Goal: Task Accomplishment & Management: Complete application form

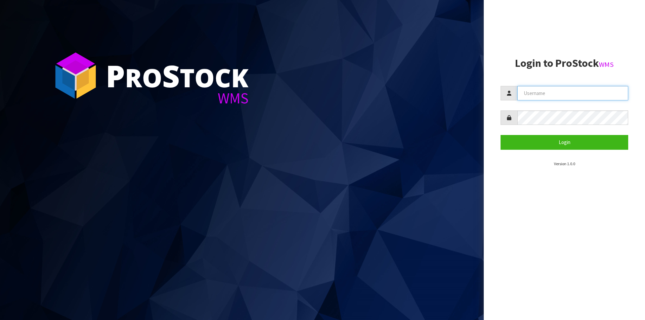
click at [535, 94] on input "text" at bounding box center [573, 93] width 111 height 14
type input "[PERSON_NAME][EMAIL_ADDRESS][DOMAIN_NAME]"
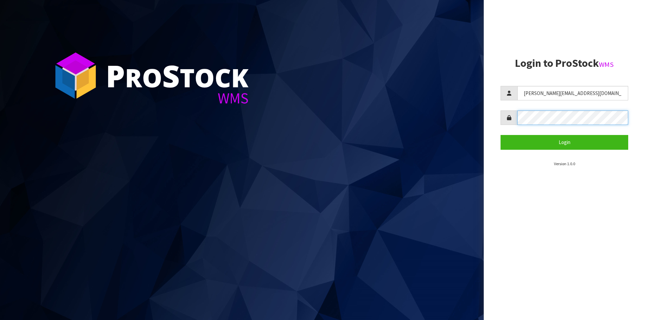
click at [501, 135] on button "Login" at bounding box center [565, 142] width 128 height 14
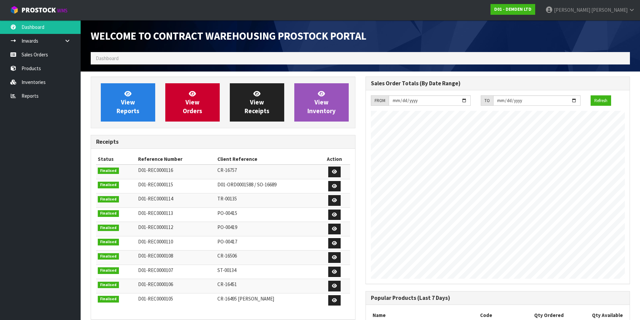
scroll to position [308, 275]
click at [186, 105] on span "View Orders" at bounding box center [192, 102] width 19 height 25
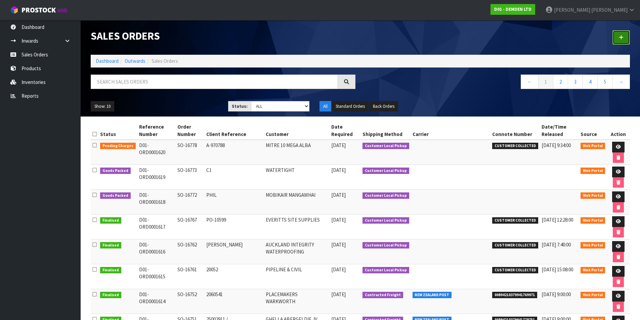
click at [619, 36] on link at bounding box center [621, 37] width 17 height 14
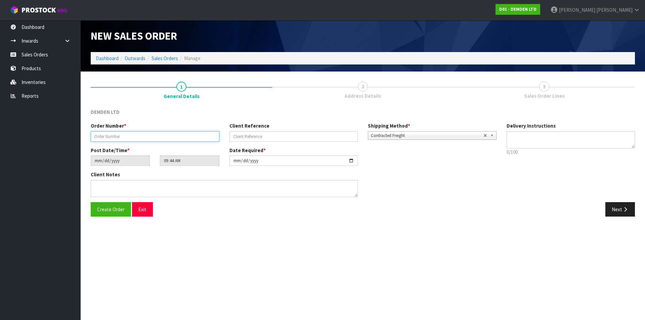
click at [142, 137] on input "text" at bounding box center [155, 136] width 129 height 10
type input "SO-16777"
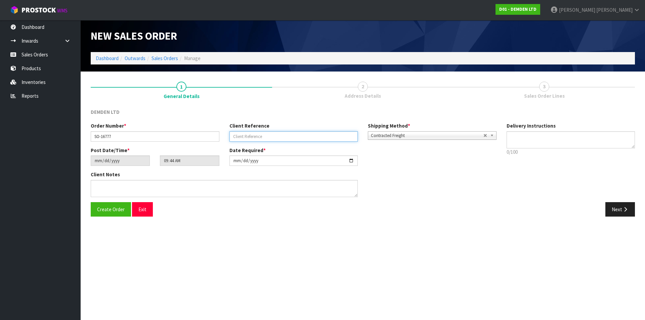
paste input "PO #111231"
type input "PO #111231"
click at [628, 208] on icon "button" at bounding box center [626, 209] width 6 height 5
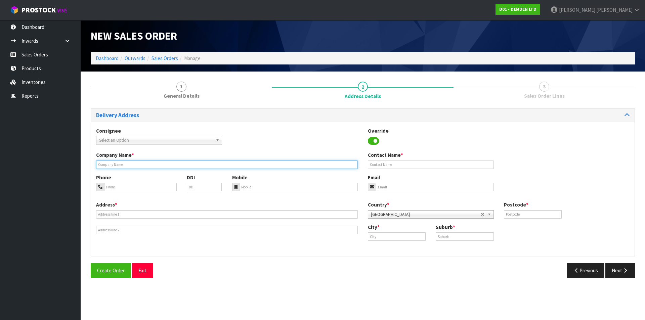
click at [115, 163] on input "text" at bounding box center [227, 165] width 262 height 8
paste input "FREYSSINET NZ LTD [STREET_ADDRESS][PERSON_NAME] TAMAKI"
type input "FREYSSINET NZ LTD [STREET_ADDRESS][PERSON_NAME] TAMAKI"
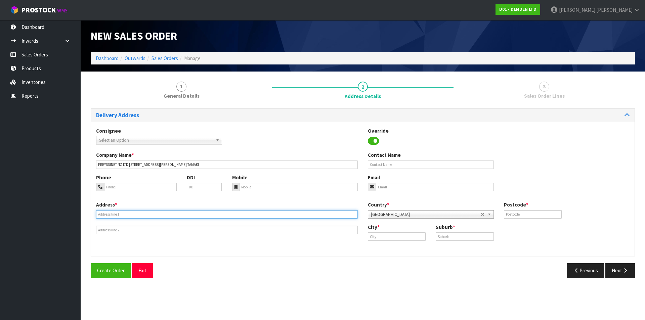
click at [125, 211] on input "text" at bounding box center [227, 214] width 262 height 8
type input "[STREET_ADDRESS][PERSON_NAME]"
type input "2013"
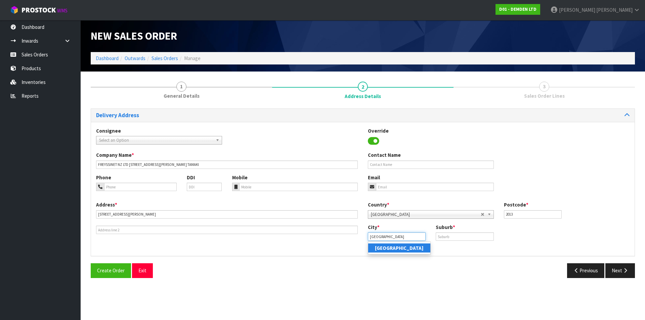
type input "[GEOGRAPHIC_DATA]"
click at [388, 250] on strong "[GEOGRAPHIC_DATA]" at bounding box center [399, 248] width 49 height 6
click at [445, 235] on input "text" at bounding box center [465, 237] width 58 height 8
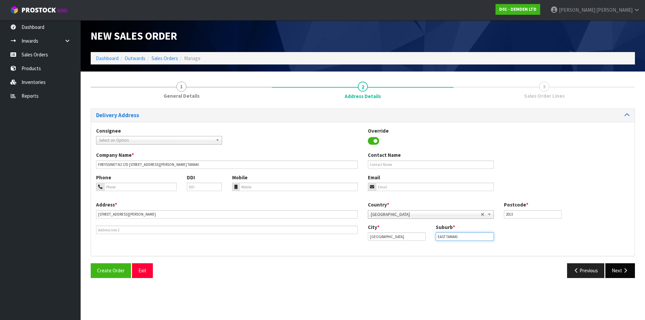
type input "EAST TAMAKI"
click at [618, 268] on button "Next" at bounding box center [621, 271] width 30 height 14
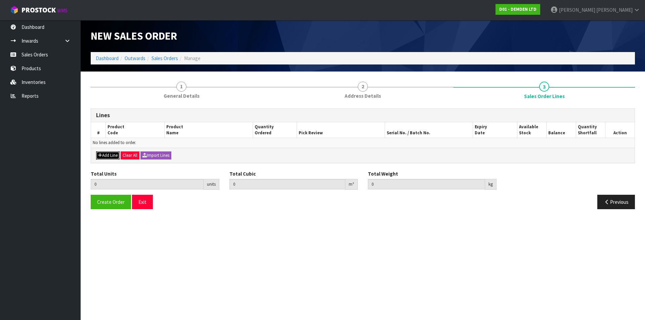
click at [111, 156] on button "Add Line" at bounding box center [108, 156] width 24 height 8
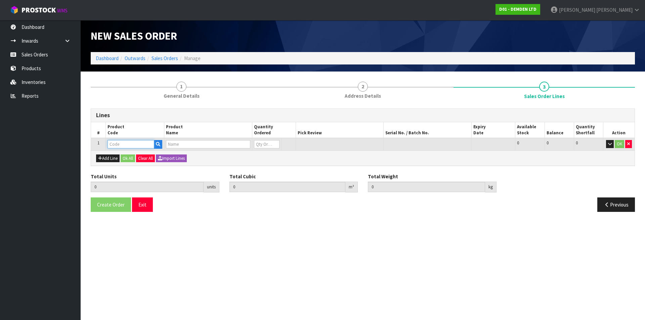
click at [113, 142] on input "text" at bounding box center [131, 144] width 47 height 8
type input "130020"
type input "0.000000"
type input "0.000"
type input "XYPEX CONCENTRATE 20KG"
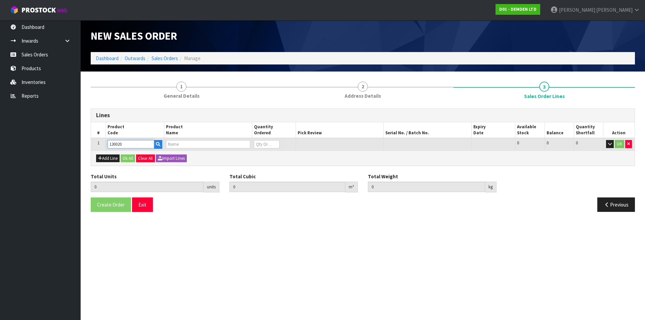
type input "0"
type input "130020"
type input "1"
type input "0.0369"
type input "20.9"
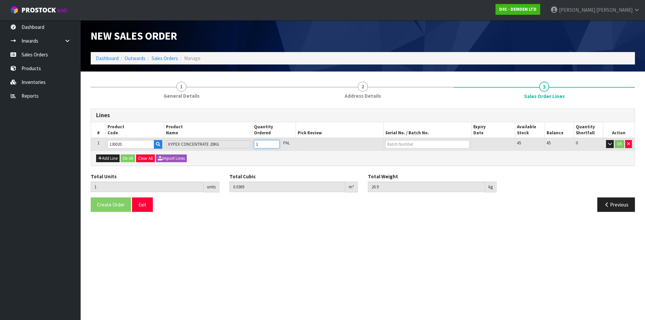
type input "1"
click at [274, 143] on input "1" at bounding box center [267, 144] width 26 height 8
click at [395, 145] on input "text" at bounding box center [428, 144] width 84 height 8
click at [401, 157] on link "02225AJ" at bounding box center [412, 155] width 53 height 9
type input "02225AJ"
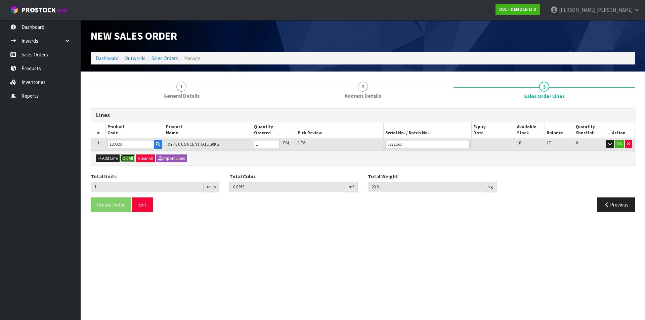
click at [125, 156] on button "Ok All" at bounding box center [128, 159] width 14 height 8
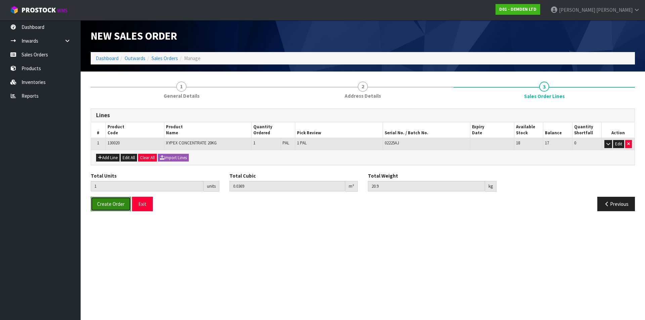
click at [110, 204] on span "Create Order" at bounding box center [111, 204] width 28 height 6
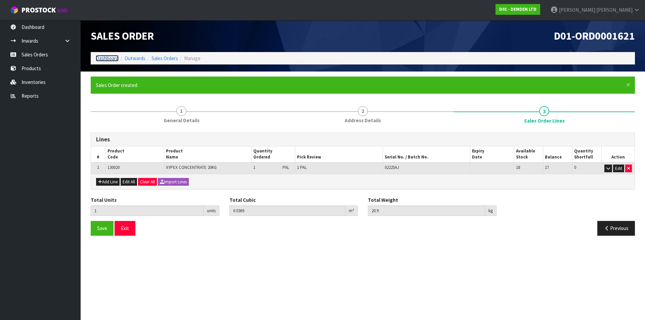
click at [109, 58] on link "Dashboard" at bounding box center [107, 58] width 23 height 6
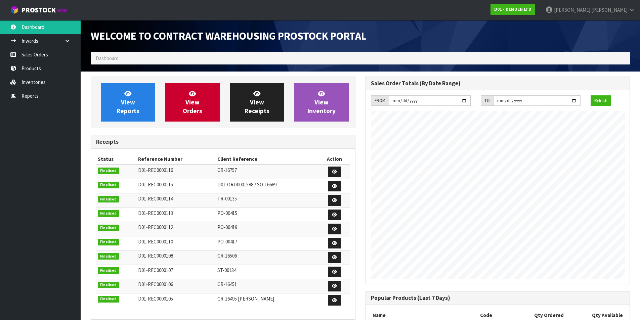
scroll to position [308, 275]
